Goal: Check status: Check status

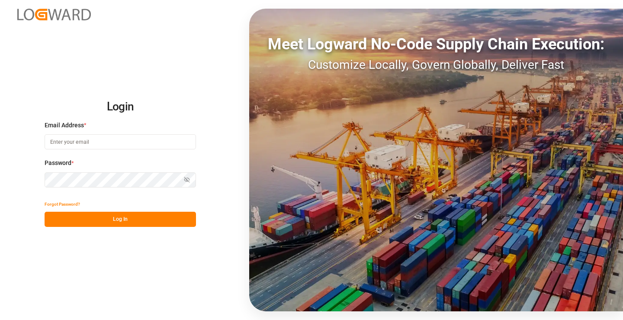
type input "[PERSON_NAME][EMAIL_ADDRESS][DOMAIN_NAME]"
click at [123, 216] on button "Log In" at bounding box center [120, 219] width 151 height 15
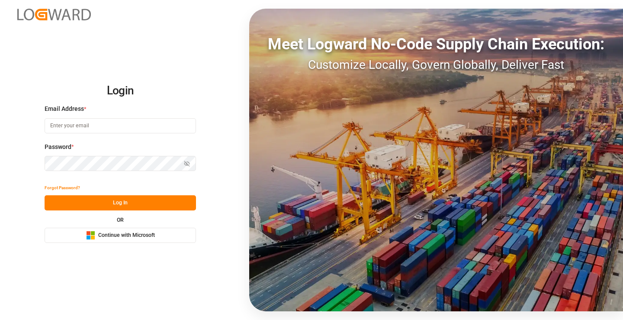
type input "[PERSON_NAME][EMAIL_ADDRESS][DOMAIN_NAME]"
click at [136, 206] on button "Log In" at bounding box center [120, 202] width 151 height 15
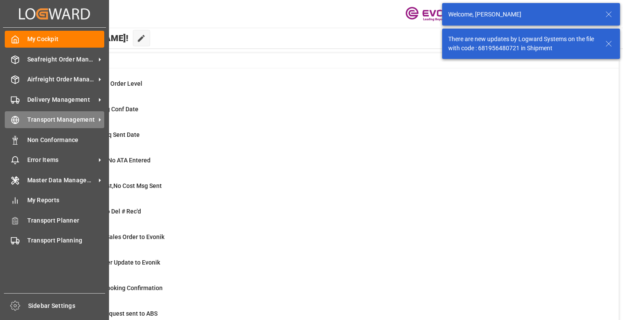
click at [15, 120] on line at bounding box center [15, 120] width 7 height 0
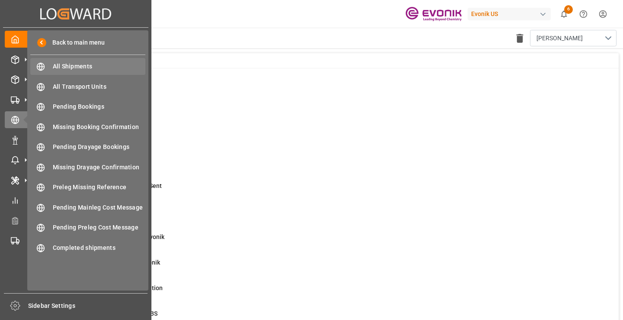
click at [82, 64] on span "All Shipments" at bounding box center [99, 66] width 93 height 9
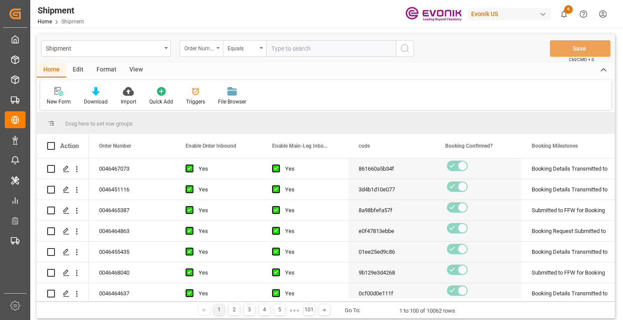
click at [206, 49] on div "Order Number" at bounding box center [198, 47] width 29 height 10
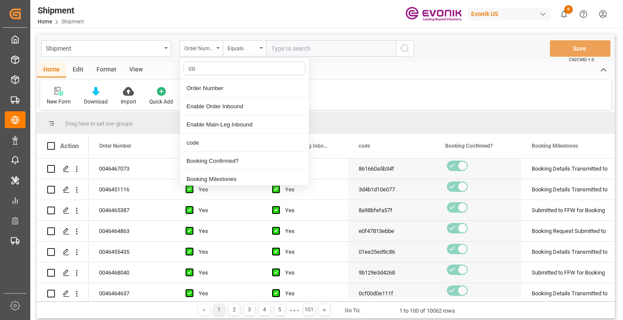
type input "cod"
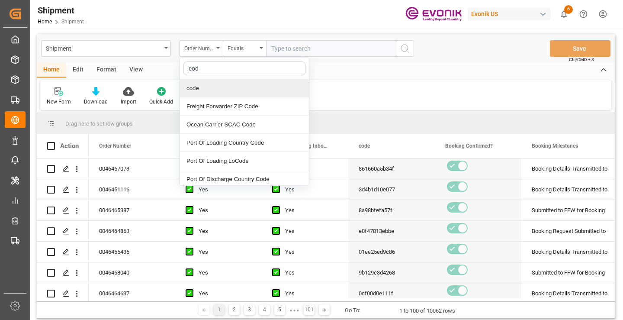
click at [210, 87] on div "code" at bounding box center [244, 88] width 129 height 18
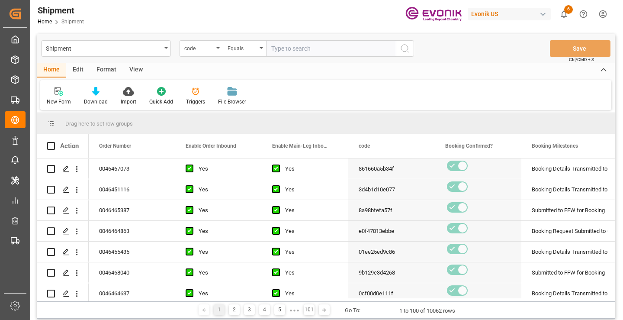
click at [310, 45] on input "text" at bounding box center [331, 48] width 130 height 16
paste input "696c1faaf161"
type input "696c1faaf161"
click at [403, 46] on icon "search button" at bounding box center [405, 48] width 10 height 10
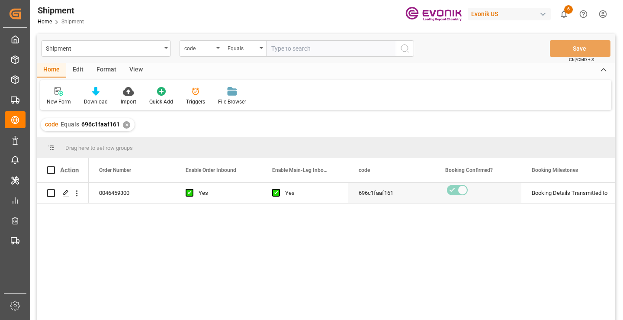
click at [262, 235] on div "0046459300 Yes Yes 696c1faaf161 Booking Details Transmitted to SAP Active No" at bounding box center [352, 254] width 526 height 143
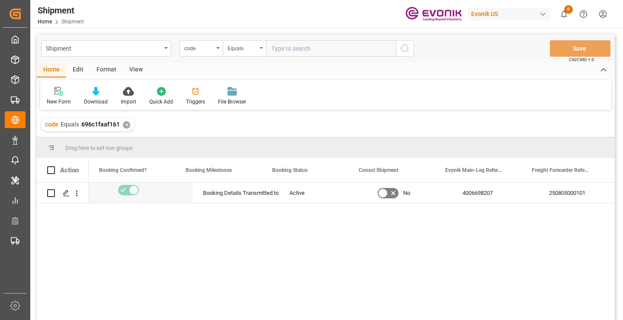
scroll to position [0, 346]
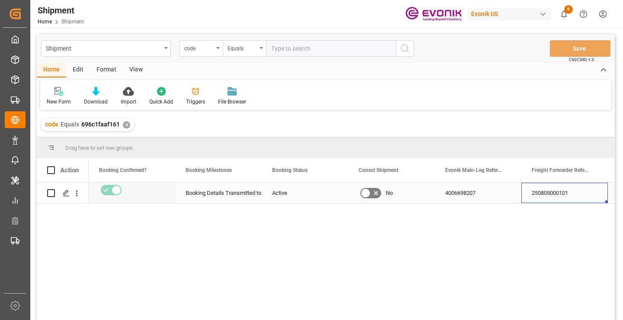
click at [554, 191] on div "250805000101" at bounding box center [564, 193] width 87 height 20
click at [126, 124] on div "✕" at bounding box center [126, 124] width 7 height 7
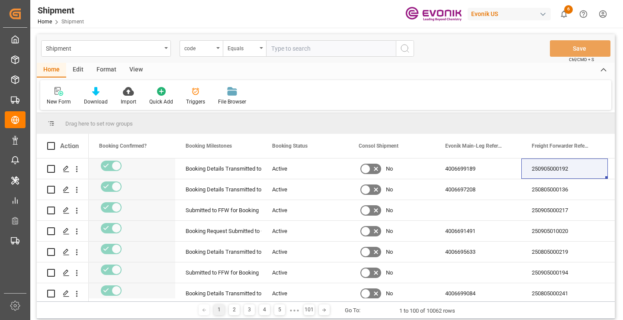
click at [336, 47] on input "text" at bounding box center [331, 48] width 130 height 16
paste input "157828fd6182"
type input "157828fd6182"
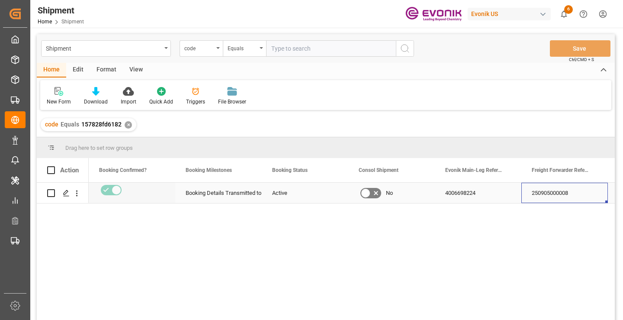
click at [556, 194] on div "250905000008" at bounding box center [564, 193] width 87 height 20
click at [127, 124] on div "✕" at bounding box center [128, 124] width 7 height 7
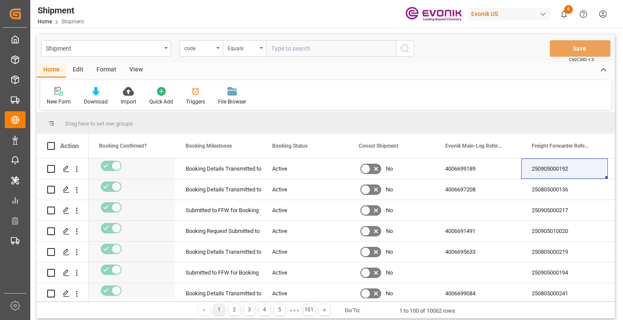
click at [302, 50] on input "text" at bounding box center [331, 48] width 130 height 16
paste input "b1ef427b50bd"
type input "b1ef427b50bd"
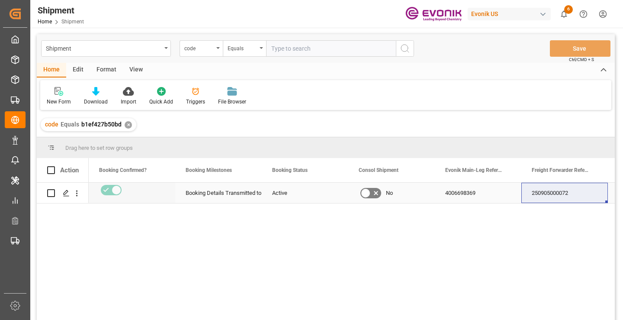
click at [553, 196] on div "250905000072" at bounding box center [564, 193] width 87 height 20
click at [126, 125] on div "✕" at bounding box center [128, 124] width 7 height 7
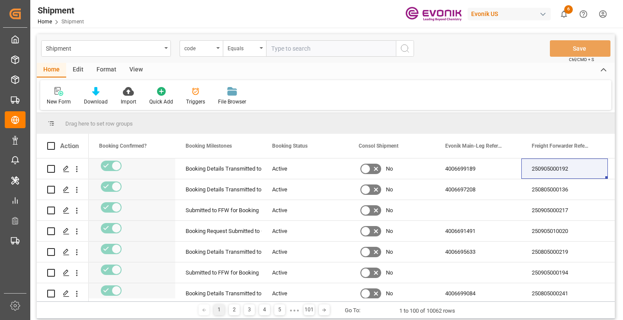
click at [302, 51] on input "text" at bounding box center [331, 48] width 130 height 16
paste input "516af2de5a04"
type input "516af2de5a04"
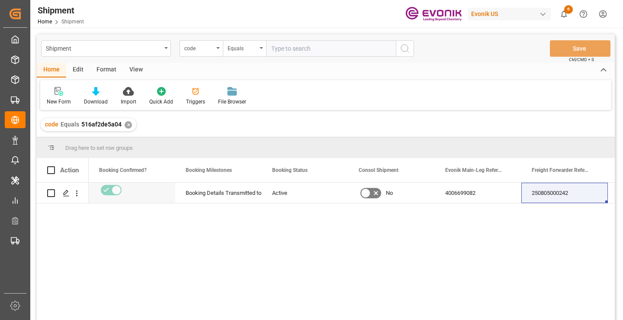
click at [564, 192] on div "250805000242" at bounding box center [564, 193] width 87 height 20
click at [126, 124] on div "✕" at bounding box center [128, 124] width 7 height 7
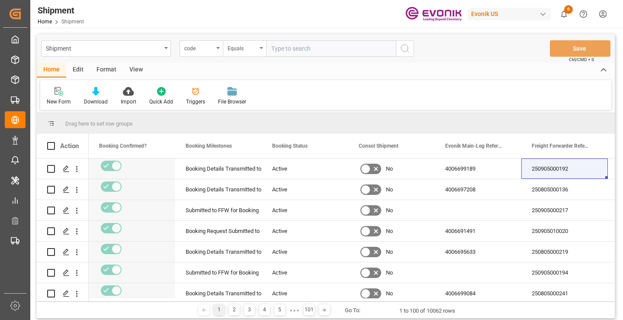
click at [330, 47] on input "text" at bounding box center [331, 48] width 130 height 16
paste input "0cf00d0e111f"
type input "0cf00d0e111f"
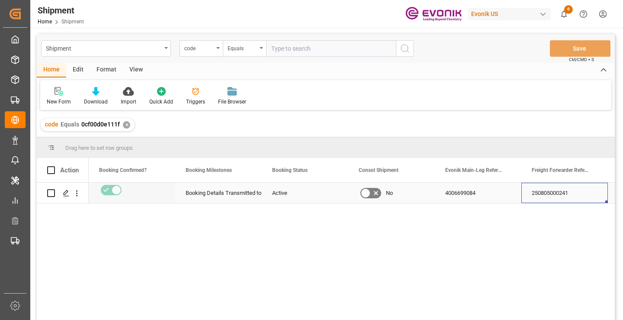
click at [547, 195] on div "250805000241" at bounding box center [564, 193] width 87 height 20
click at [127, 125] on div "✕" at bounding box center [126, 124] width 7 height 7
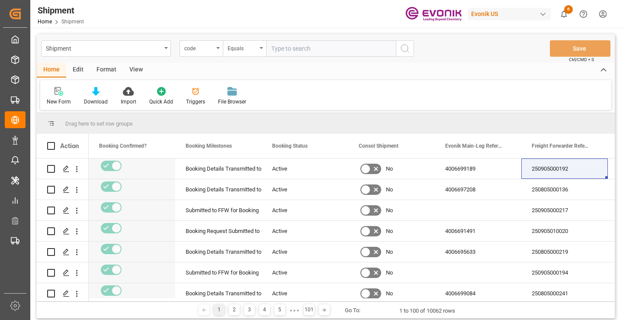
click at [342, 48] on input "text" at bounding box center [331, 48] width 130 height 16
paste input "295470d74798"
type input "295470d74798"
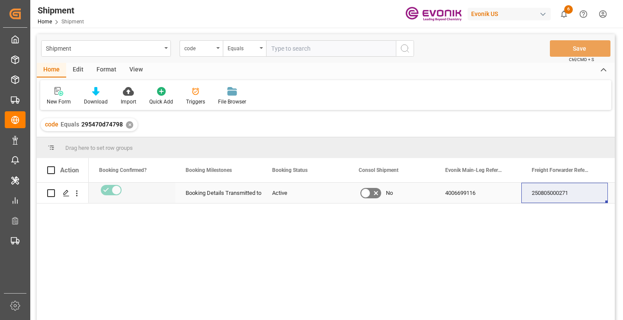
click at [560, 195] on div "250805000271" at bounding box center [564, 193] width 87 height 20
click at [129, 124] on div "✕" at bounding box center [129, 124] width 7 height 7
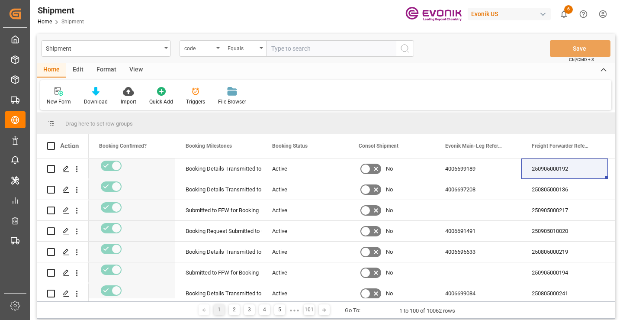
click at [324, 49] on input "text" at bounding box center [331, 48] width 130 height 16
paste input "4942df44834f"
type input "4942df44834f"
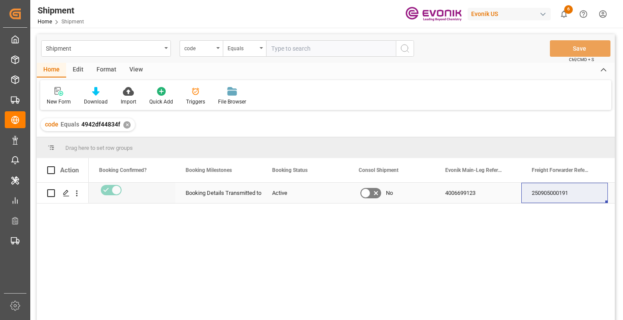
click at [554, 195] on div "250905000191" at bounding box center [564, 193] width 87 height 20
click at [123, 125] on div "✕" at bounding box center [126, 124] width 7 height 7
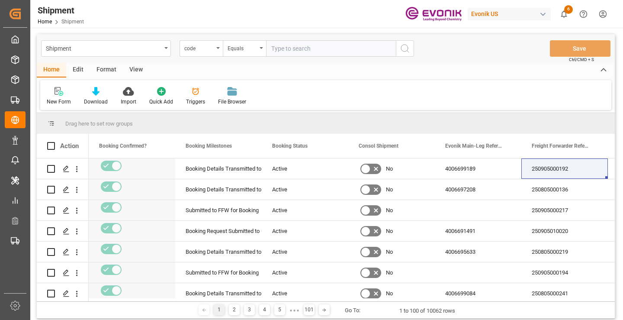
click at [281, 50] on input "text" at bounding box center [331, 48] width 130 height 16
paste input "cf9e897f5070"
type input "cf9e897f5070"
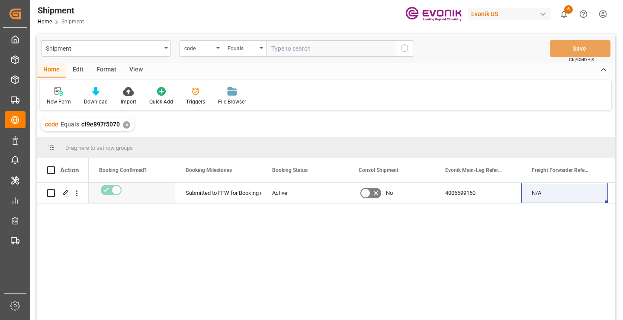
click at [125, 128] on div "✕" at bounding box center [126, 124] width 7 height 7
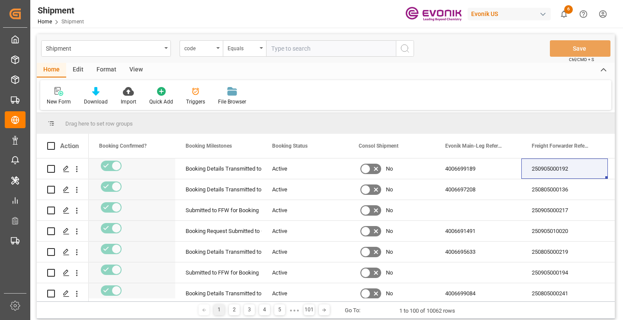
click at [306, 46] on input "text" at bounding box center [331, 48] width 130 height 16
paste input "861660a5b34f"
type input "861660a5b34f"
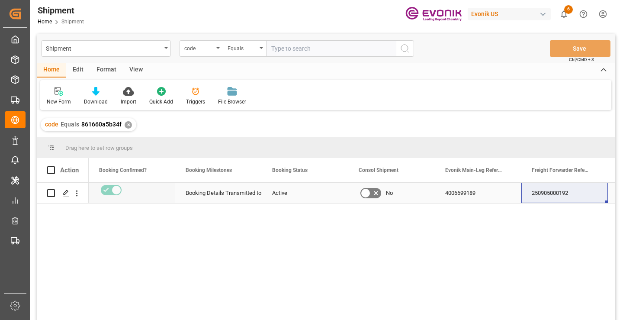
click at [551, 196] on div "250905000192" at bounding box center [564, 193] width 87 height 20
click at [465, 192] on div "4006699189" at bounding box center [478, 193] width 87 height 20
